Goal: Transaction & Acquisition: Purchase product/service

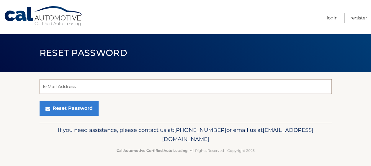
click at [52, 88] on input "E-Mail Address" at bounding box center [186, 86] width 292 height 15
type input "suzanne.spran@browardschools.com"
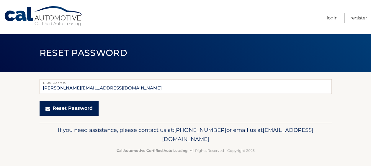
click at [63, 106] on button "Reset Password" at bounding box center [69, 108] width 59 height 15
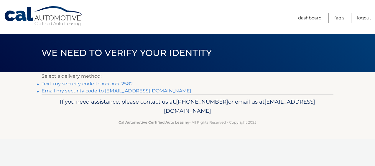
click at [84, 84] on link "Text my security code to xxx-xxx-2582" at bounding box center [87, 84] width 91 height 6
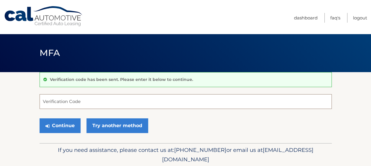
click at [56, 101] on input "Verification Code" at bounding box center [186, 101] width 292 height 15
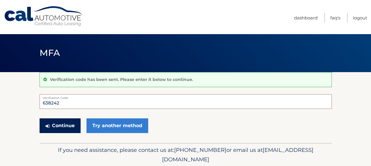
type input "638242"
click at [58, 125] on button "Continue" at bounding box center [60, 126] width 41 height 15
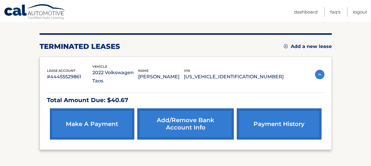
scroll to position [66, 0]
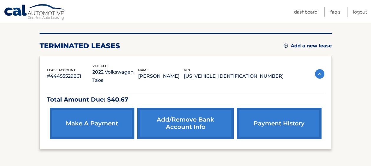
click at [88, 113] on link "make a payment" at bounding box center [92, 123] width 84 height 31
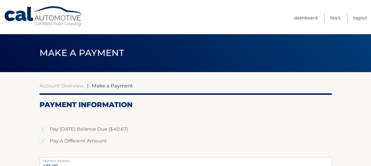
click at [40, 130] on label "Pay Today's Balance Due ($40.67)" at bounding box center [186, 130] width 292 height 12
click at [42, 130] on input "Pay Today's Balance Due ($40.67)" at bounding box center [45, 128] width 6 height 9
radio input "true"
type input "40.67"
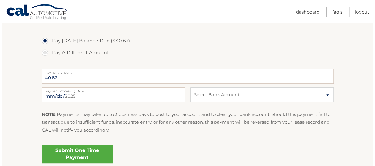
scroll to position [95, 0]
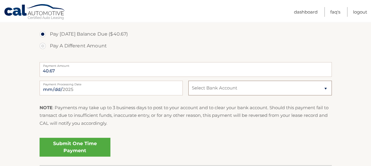
click at [324, 89] on select "Select Bank Account Checking WELLS FARGO BANK *****2786 Checking WELLS FARGO BA…" at bounding box center [259, 88] width 143 height 15
select select "N2QzY2Q1M2UtMjcyOS00ZTdmLTgwNTItOTI3Y2Q3YWZkYzVj"
click at [188, 81] on select "Select Bank Account Checking WELLS FARGO BANK *****2786 Checking WELLS FARGO BA…" at bounding box center [259, 88] width 143 height 15
click at [81, 148] on link "Submit One Time Payment" at bounding box center [75, 147] width 71 height 19
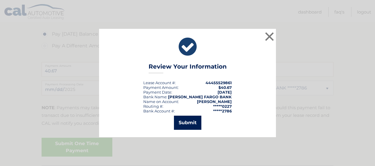
click at [185, 120] on button "Submit" at bounding box center [187, 123] width 27 height 14
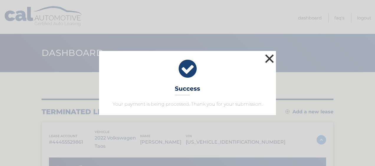
click at [271, 61] on button "×" at bounding box center [270, 59] width 12 height 12
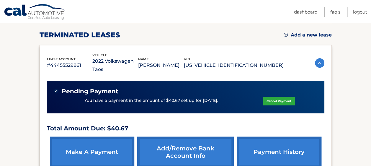
scroll to position [77, 0]
